Goal: Obtain resource: Obtain resource

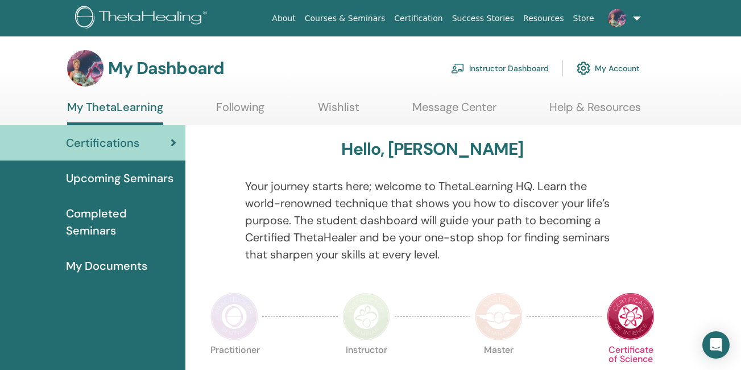
click at [117, 262] on span "My Documents" at bounding box center [106, 265] width 81 height 17
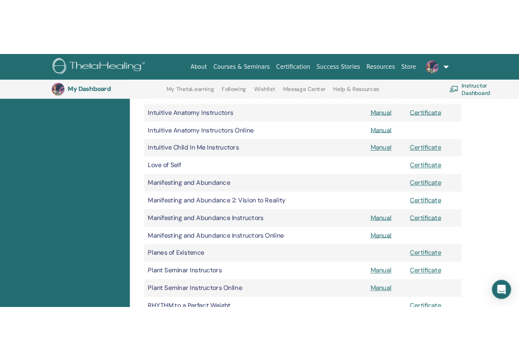
scroll to position [787, 0]
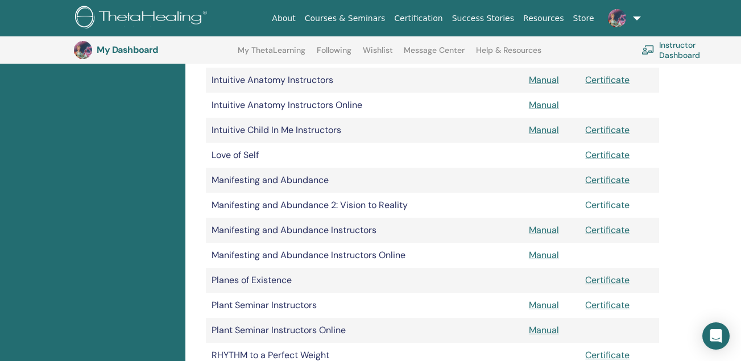
click at [611, 205] on link "Certificate" at bounding box center [607, 205] width 44 height 12
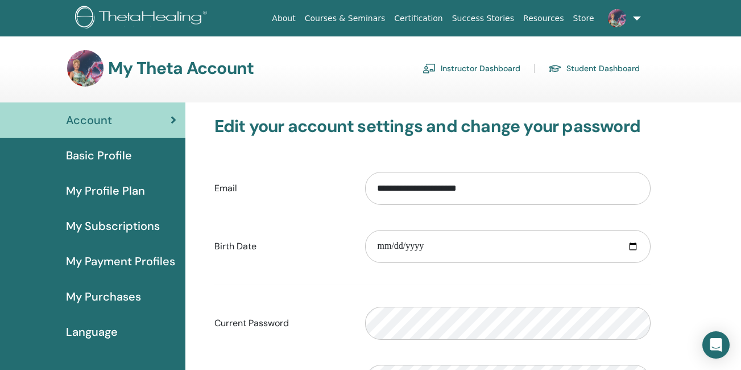
click at [587, 74] on link "Student Dashboard" at bounding box center [594, 68] width 92 height 18
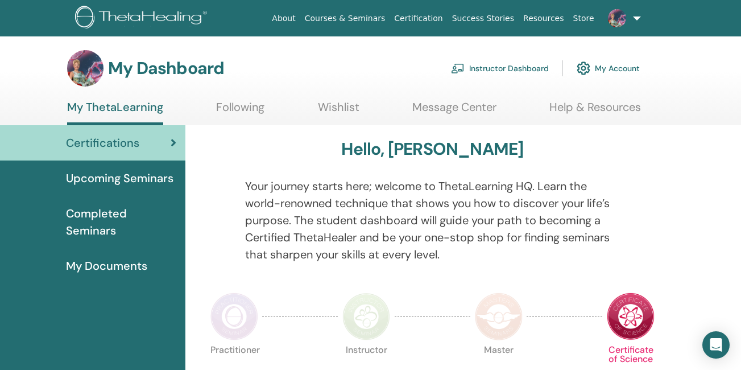
click at [82, 262] on span "My Documents" at bounding box center [106, 265] width 81 height 17
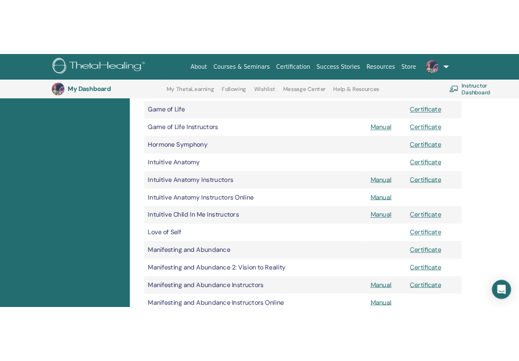
scroll to position [691, 0]
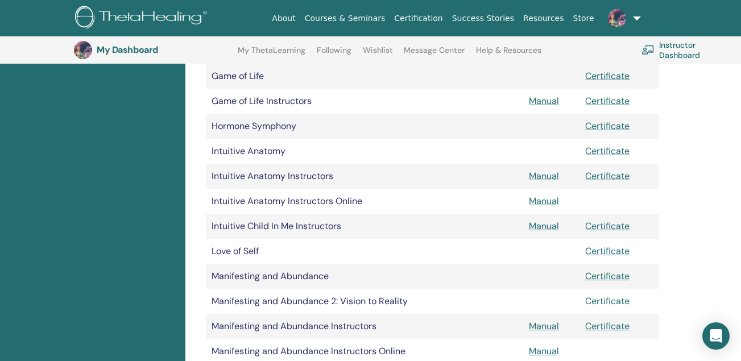
click at [601, 300] on link "Certificate" at bounding box center [607, 301] width 44 height 12
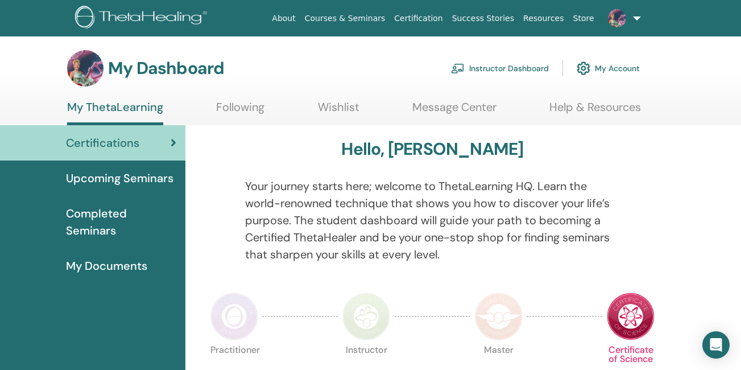
click at [122, 268] on span "My Documents" at bounding box center [106, 265] width 81 height 17
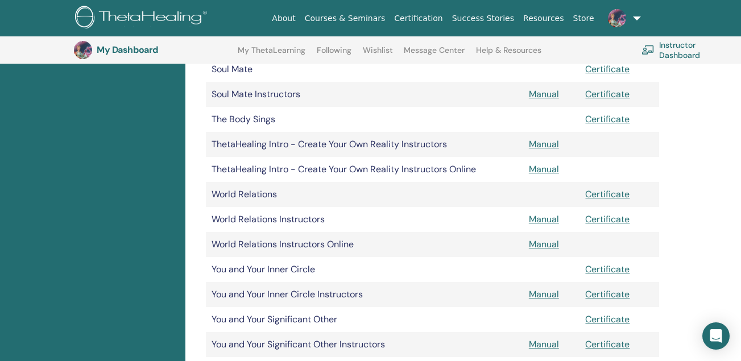
scroll to position [1137, 0]
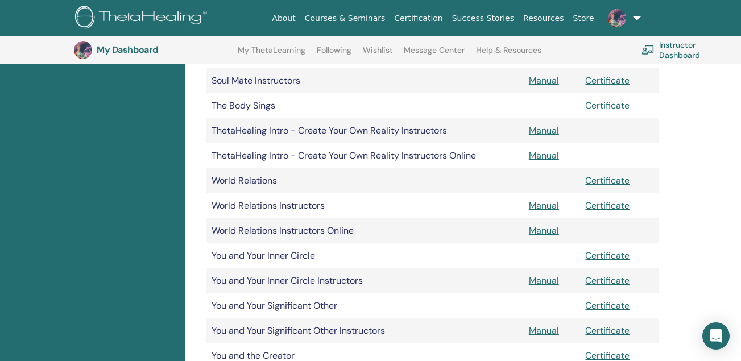
click at [624, 106] on link "Certificate" at bounding box center [607, 105] width 44 height 12
